Goal: Navigation & Orientation: Find specific page/section

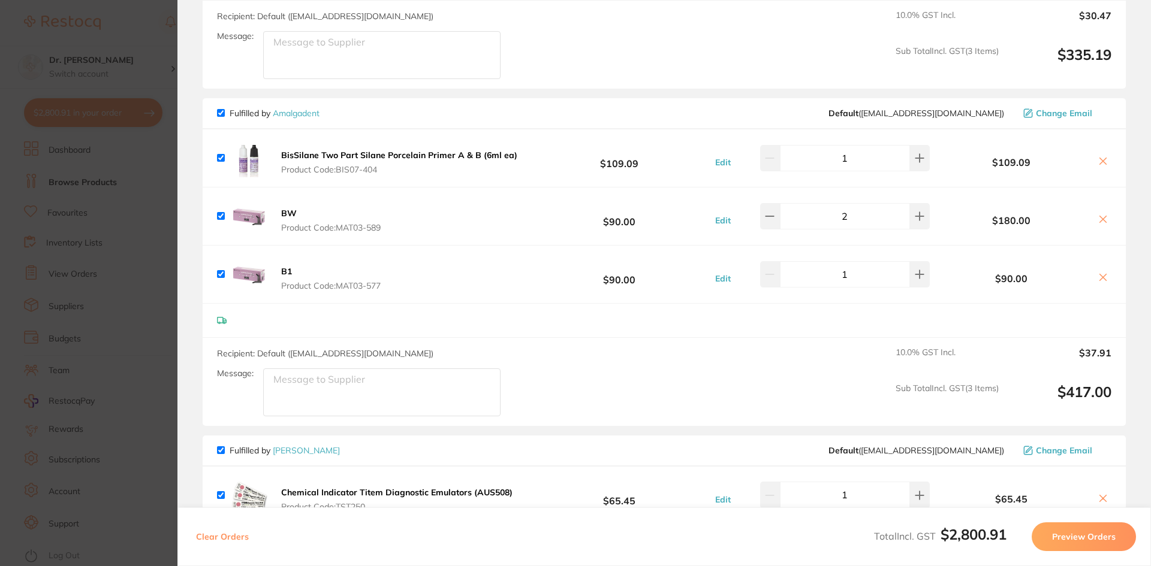
click at [159, 73] on section "Update RRP Set your pre negotiated price for this item. Item Agreed RRP (excl. …" at bounding box center [575, 283] width 1151 height 566
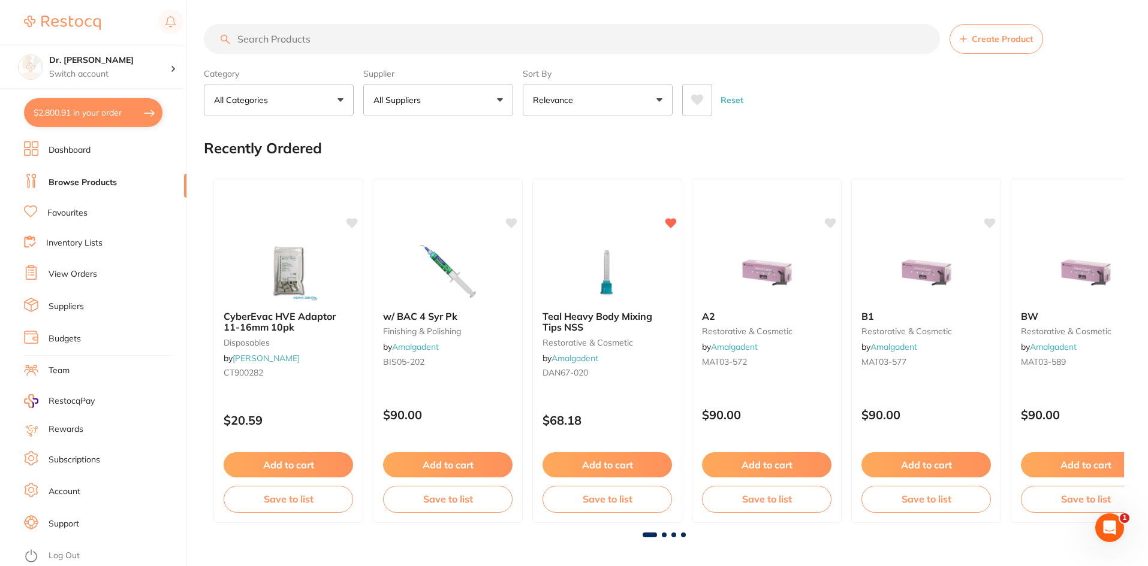
click at [231, 40] on input "search" at bounding box center [572, 39] width 736 height 30
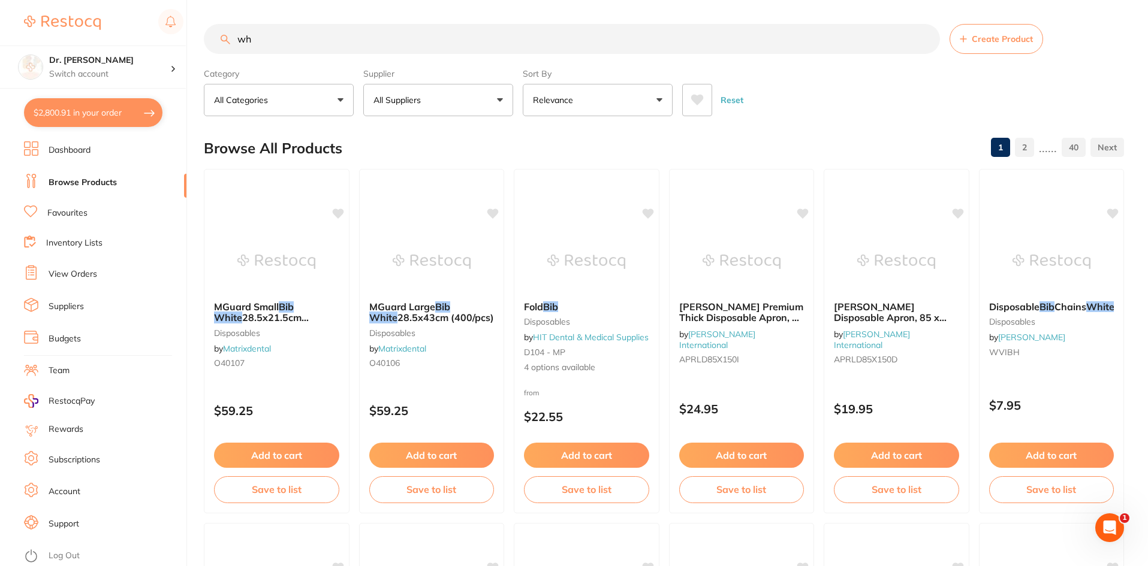
type input "w"
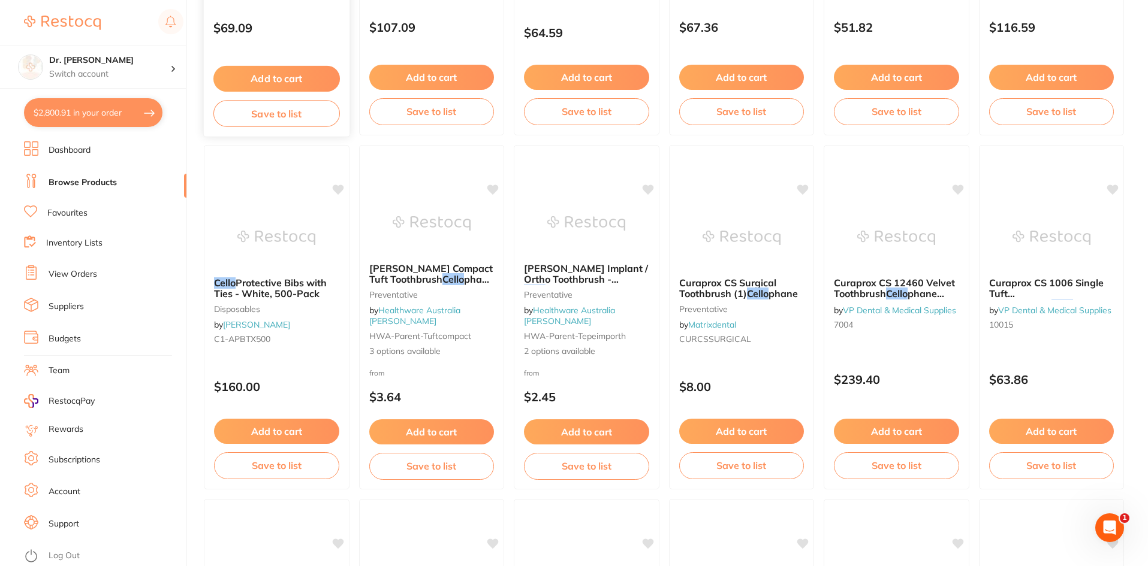
scroll to position [1798, 0]
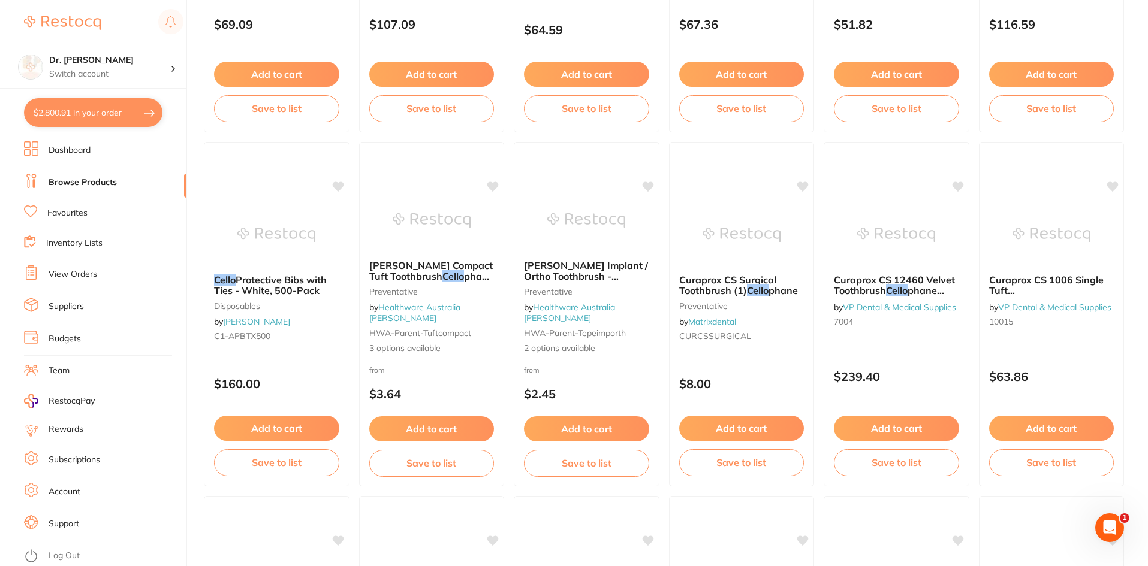
type input "cello"
click at [73, 203] on ul "Dashboard Browse Products Favourites Inventory Lists View Orders Suppliers Budg…" at bounding box center [105, 353] width 162 height 425
click at [68, 221] on ul "Dashboard Browse Products Favourites Inventory Lists View Orders Suppliers Budg…" at bounding box center [105, 353] width 162 height 425
click at [66, 216] on link "Favourites" at bounding box center [67, 213] width 40 height 12
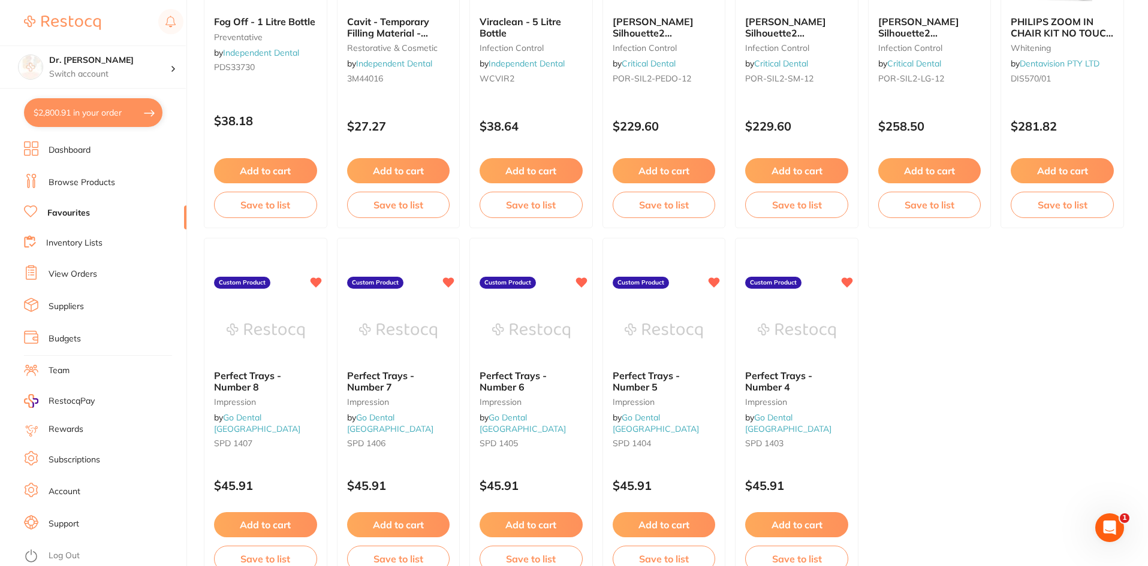
scroll to position [2461, 0]
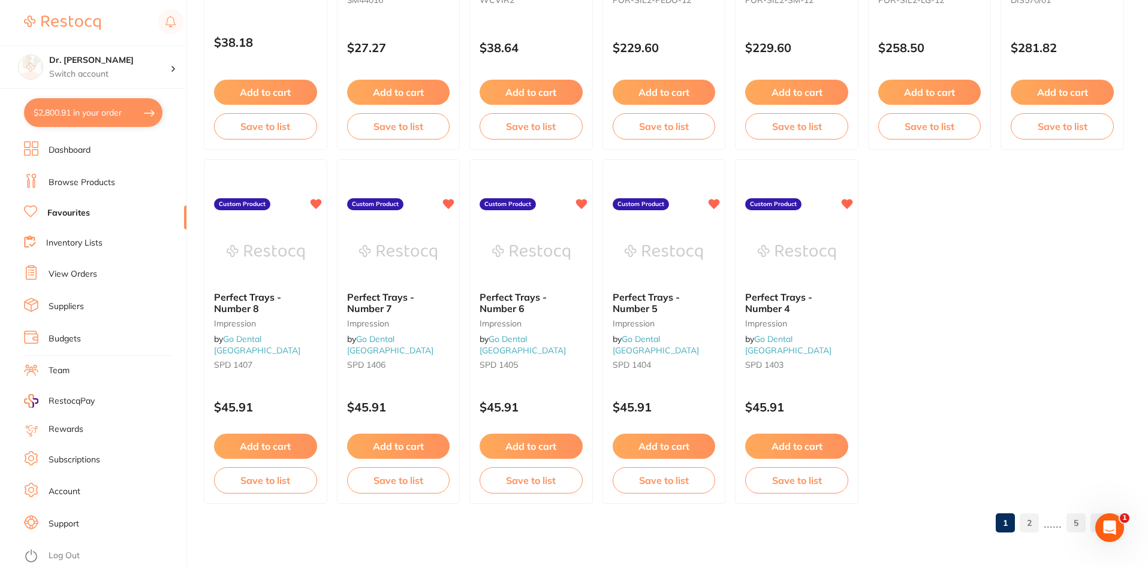
click at [98, 177] on link "Browse Products" at bounding box center [82, 183] width 67 height 12
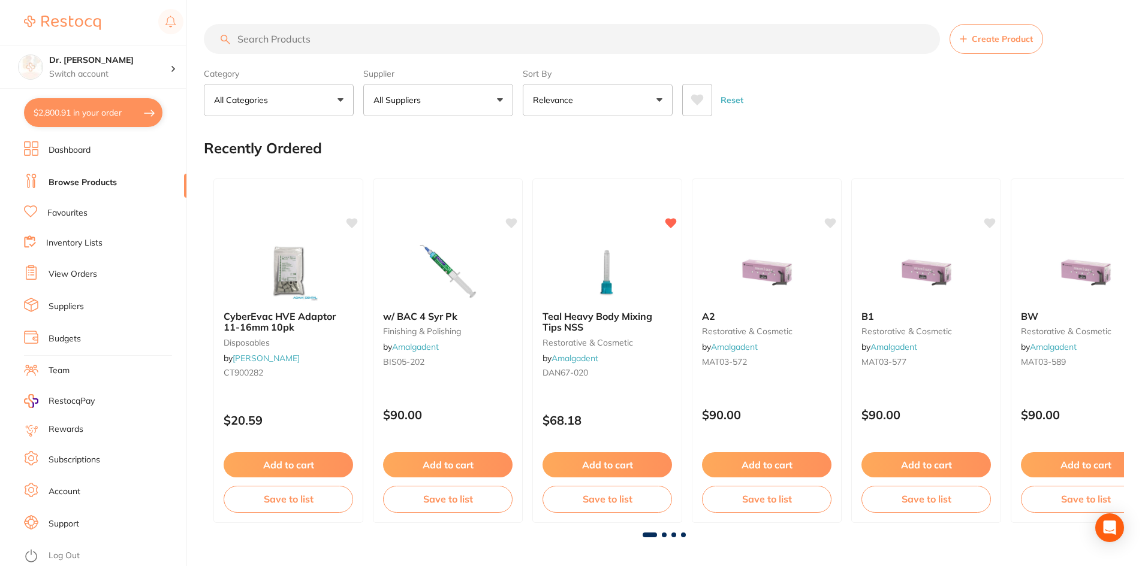
click at [284, 42] on input "search" at bounding box center [572, 39] width 736 height 30
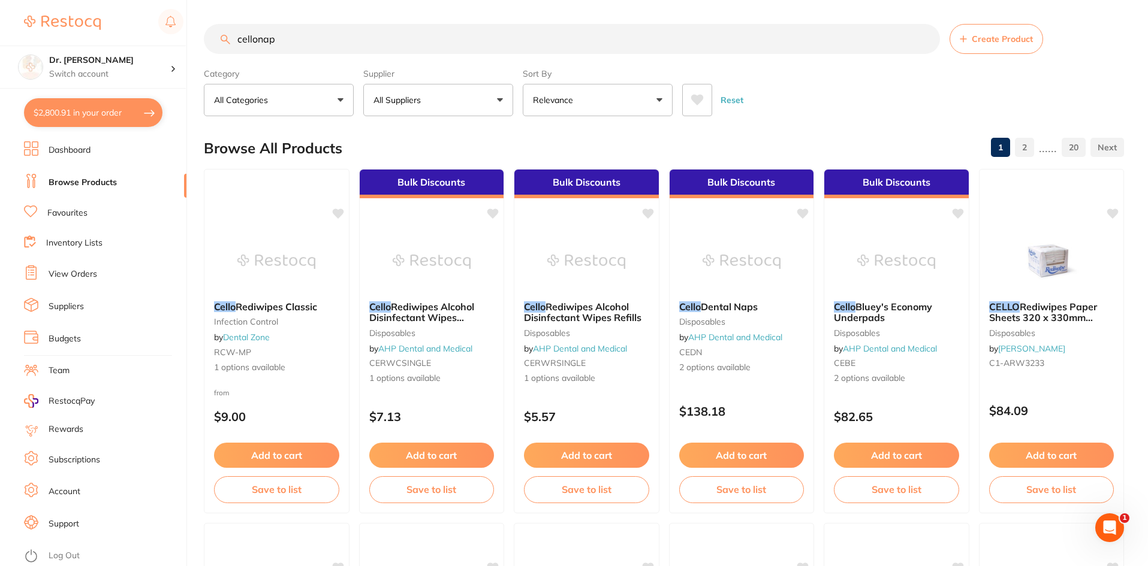
type input "cellonap"
